Goal: Obtain resource: Download file/media

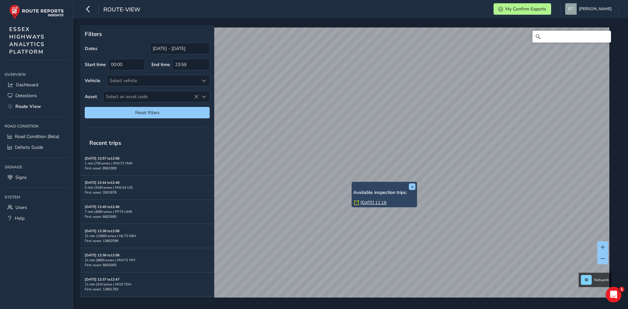
click at [369, 204] on link "[DATE] 11:16" at bounding box center [374, 203] width 26 height 6
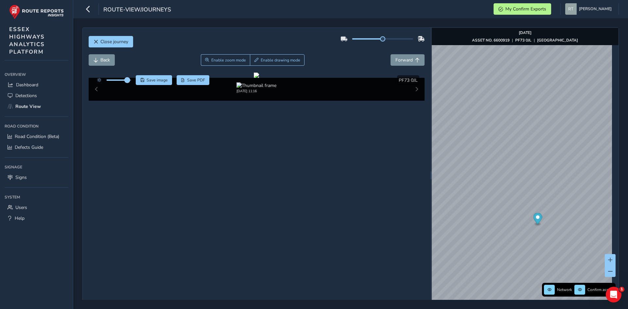
drag, startPoint x: 119, startPoint y: 81, endPoint x: 127, endPoint y: 81, distance: 7.9
click at [127, 81] on span at bounding box center [127, 80] width 5 height 5
click at [536, 218] on circle "Map marker" at bounding box center [538, 218] width 4 height 4
click at [520, 181] on circle "Map marker" at bounding box center [522, 182] width 4 height 4
click at [259, 78] on div at bounding box center [256, 75] width 5 height 5
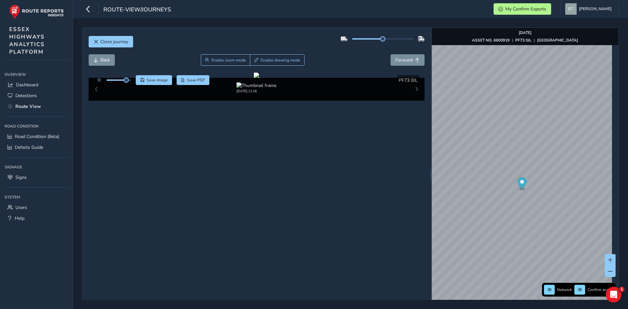
click at [519, 184] on icon "Map marker" at bounding box center [522, 183] width 9 height 11
click at [506, 277] on div "x" at bounding box center [537, 282] width 62 height 11
click at [254, 78] on div at bounding box center [256, 75] width 5 height 5
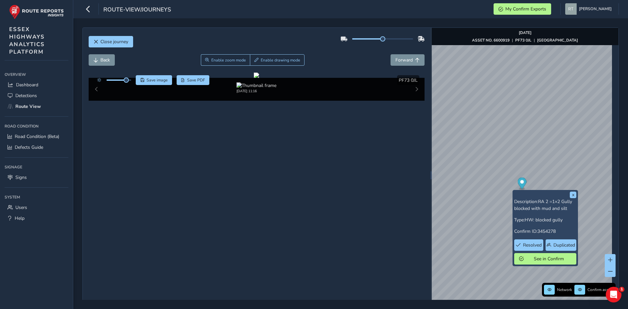
click at [520, 184] on circle "Map marker" at bounding box center [522, 182] width 4 height 4
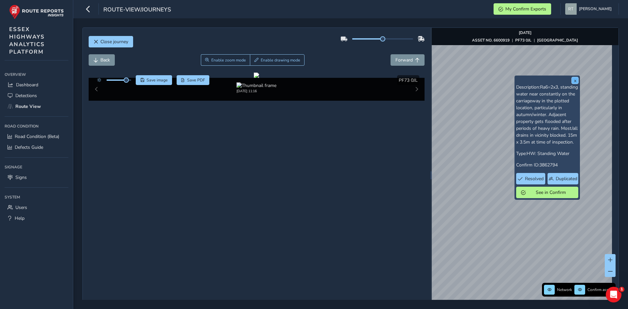
click at [572, 80] on button "x" at bounding box center [575, 80] width 7 height 7
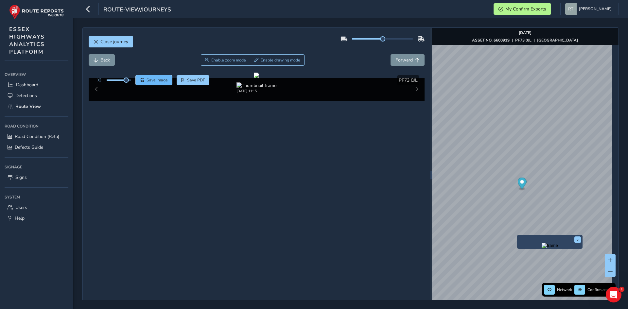
click at [163, 85] on button "Save image" at bounding box center [154, 80] width 36 height 10
